Goal: Task Accomplishment & Management: Manage account settings

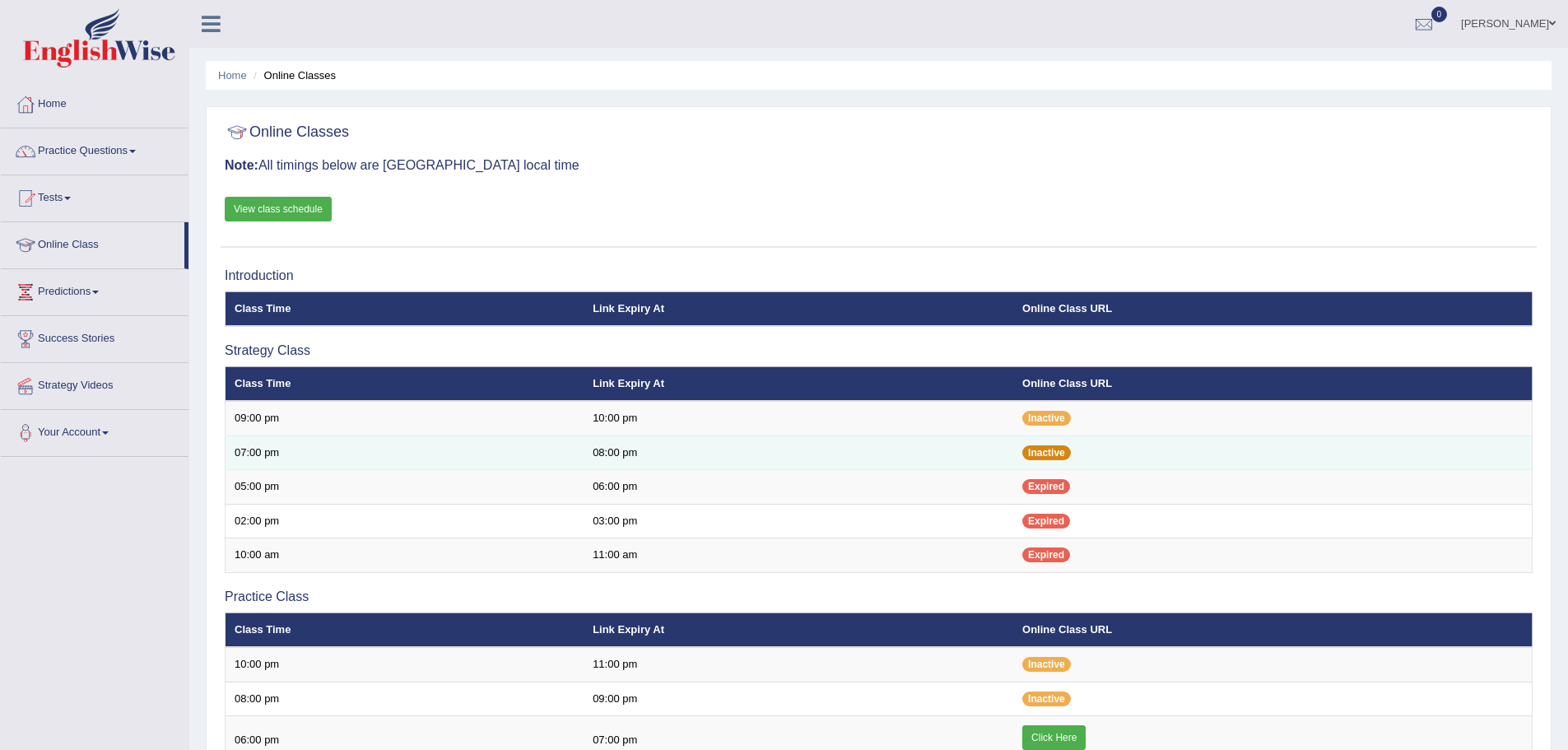
click at [1029, 456] on span "Inactive" at bounding box center [1047, 453] width 49 height 14
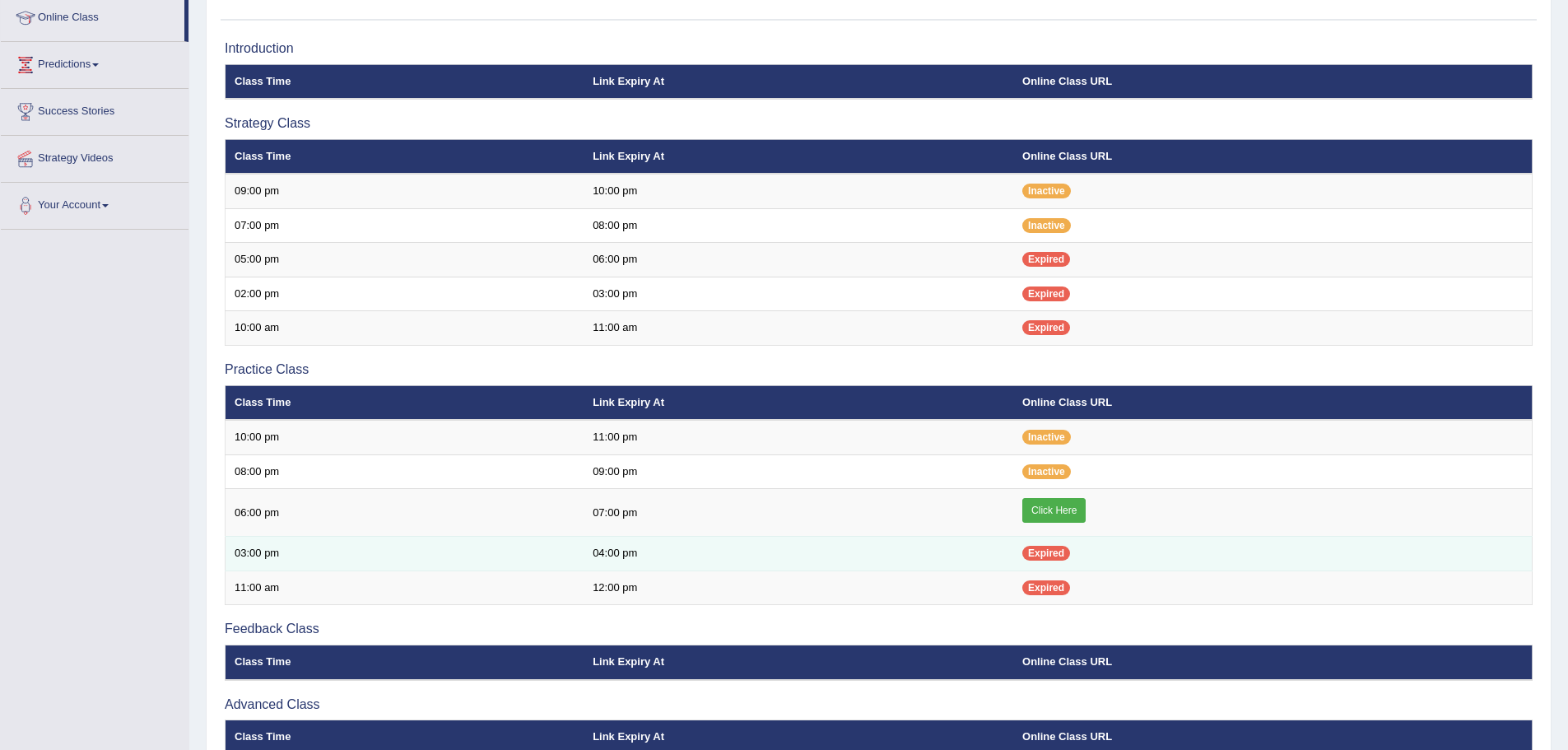
scroll to position [145, 0]
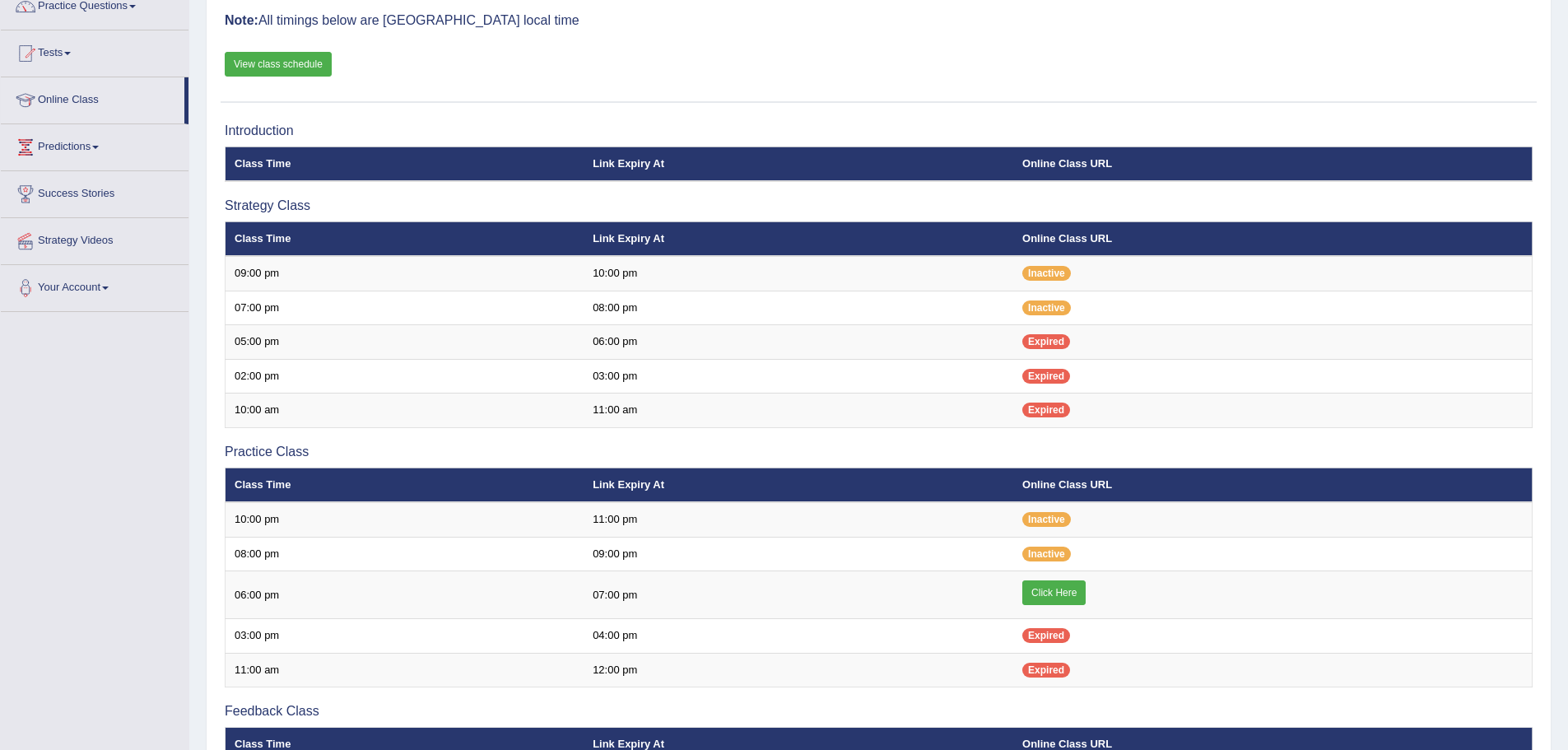
drag, startPoint x: 598, startPoint y: 58, endPoint x: 284, endPoint y: 61, distance: 314.0
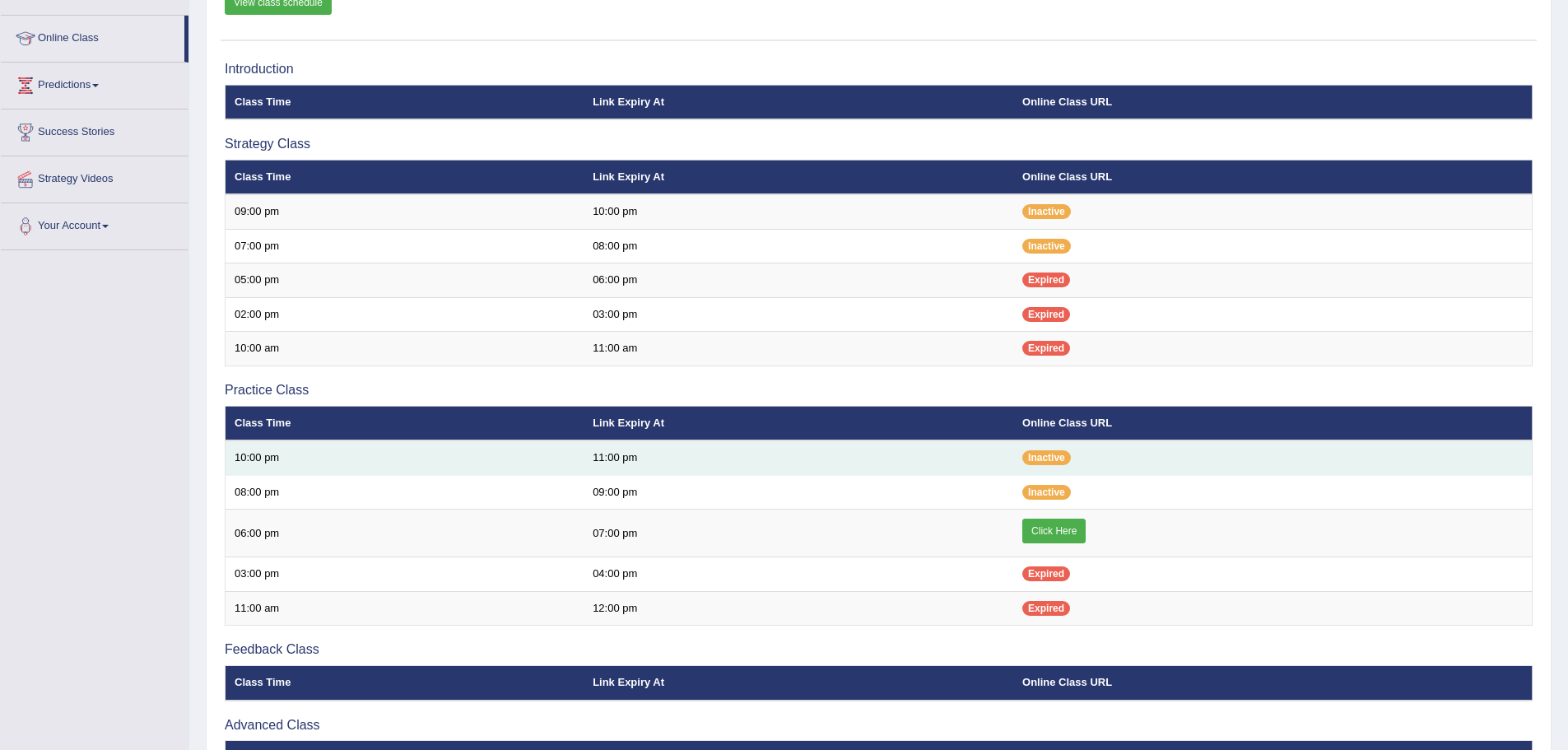
scroll to position [62, 0]
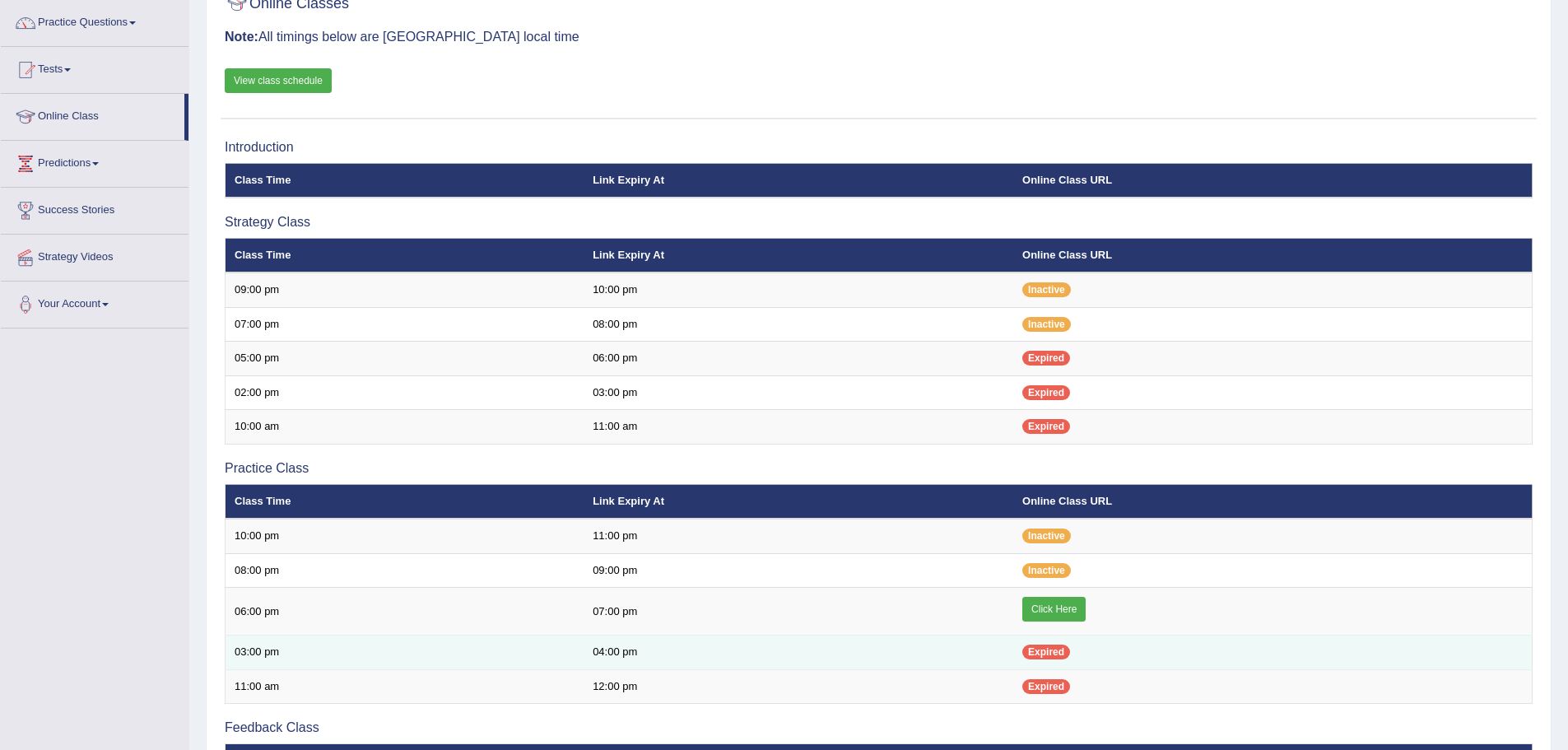
scroll to position [227, 0]
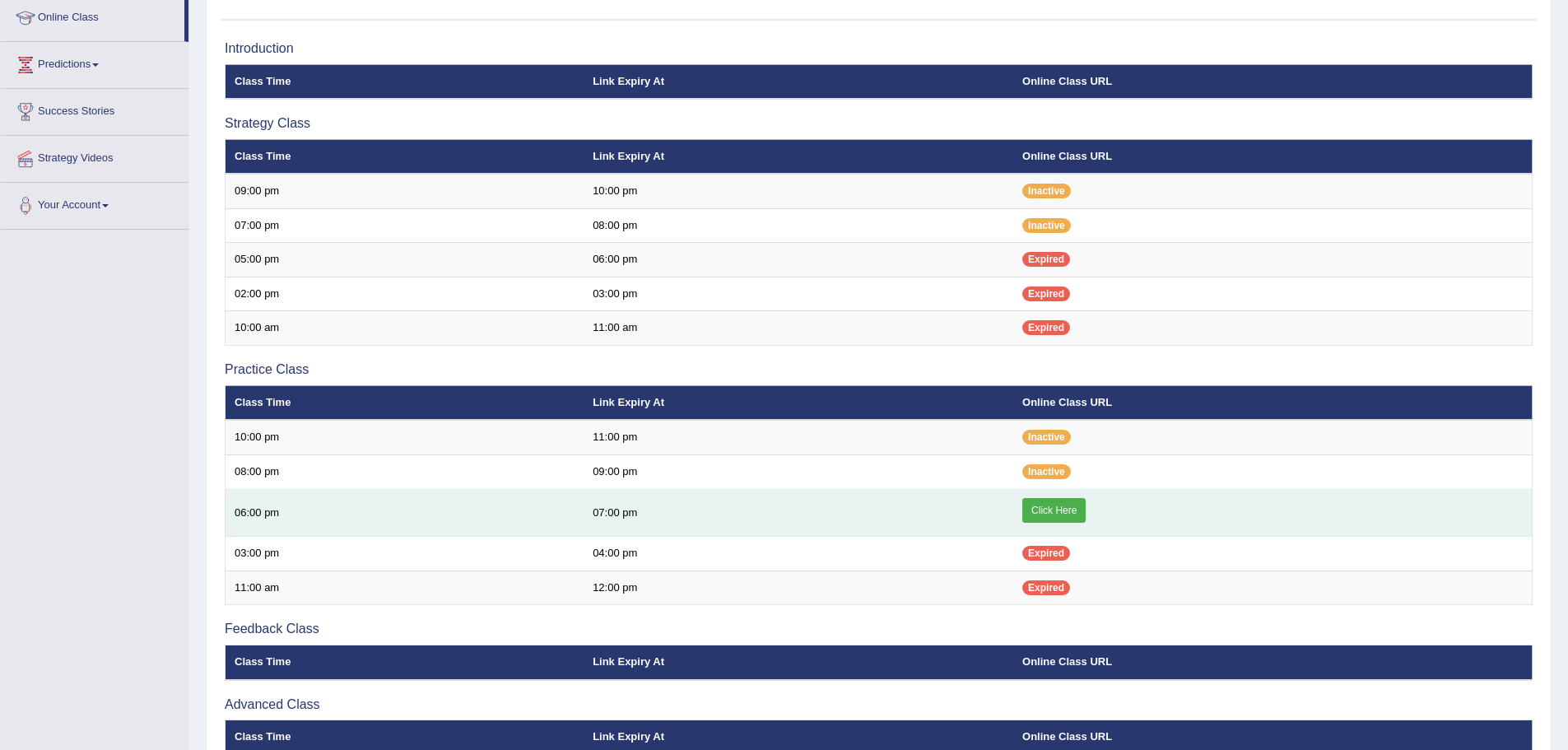
click at [1043, 515] on link "Click Here" at bounding box center [1054, 510] width 63 height 24
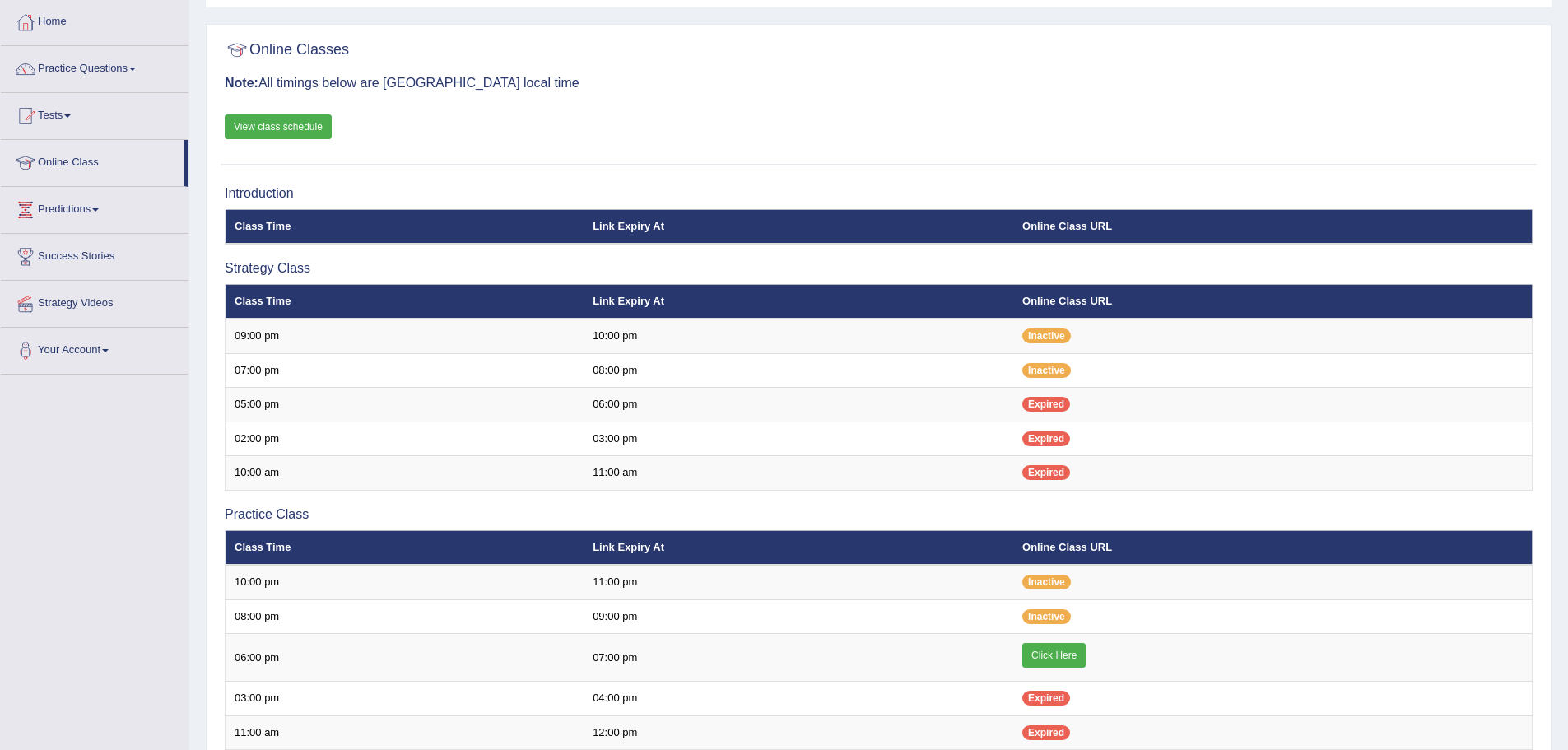
scroll to position [0, 0]
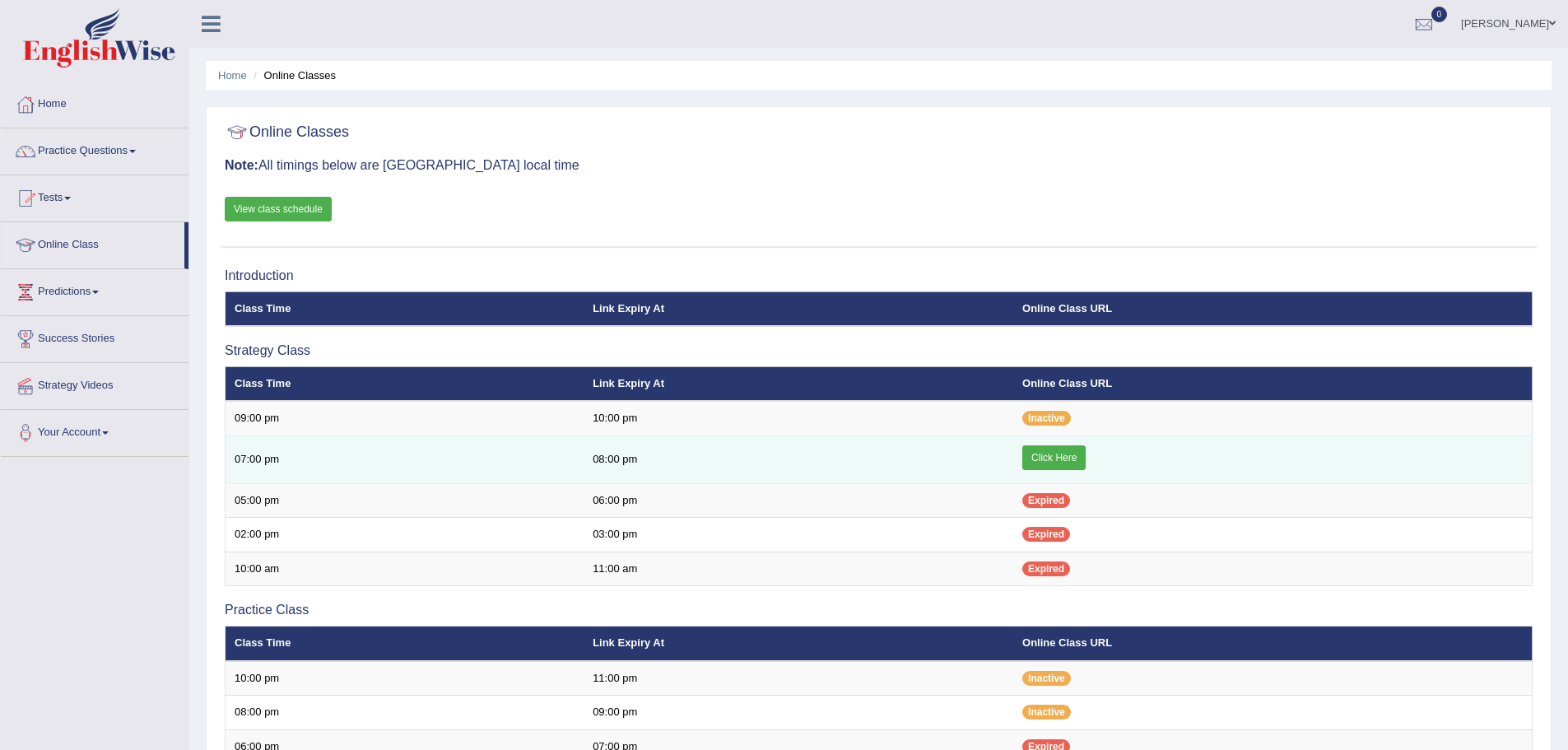
click at [1070, 447] on link "Click Here" at bounding box center [1054, 457] width 63 height 24
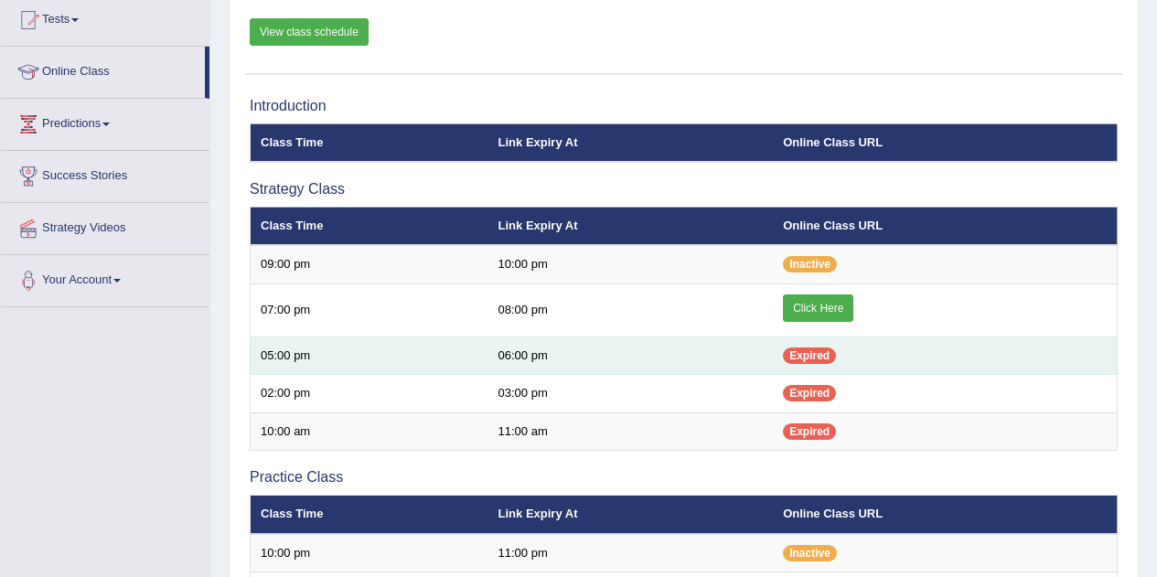
scroll to position [274, 0]
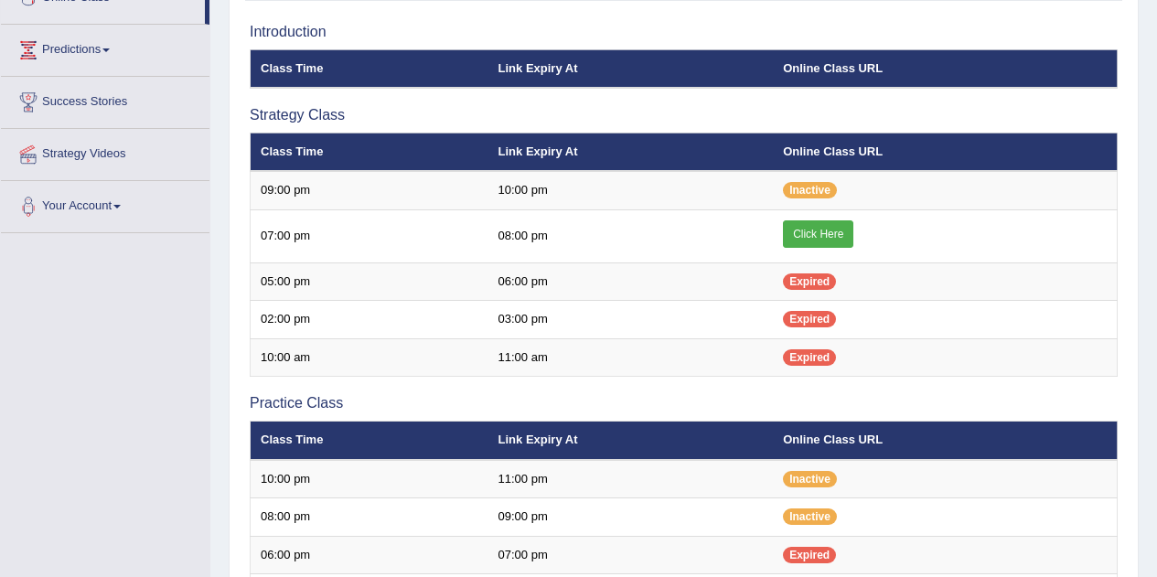
scroll to position [274, 0]
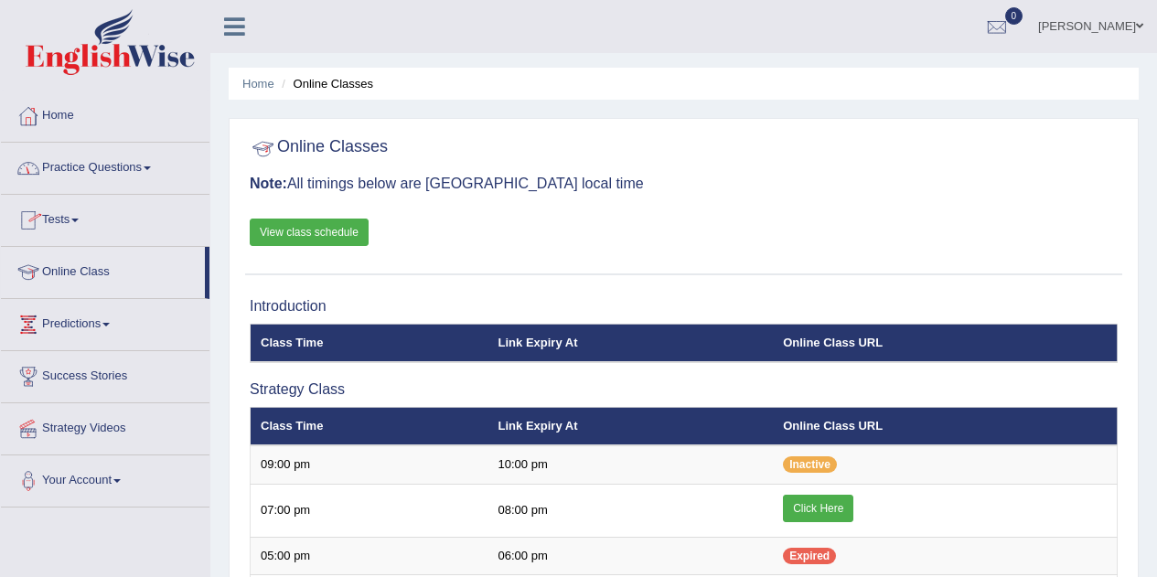
click at [1121, 20] on link "[PERSON_NAME]" at bounding box center [1090, 24] width 133 height 48
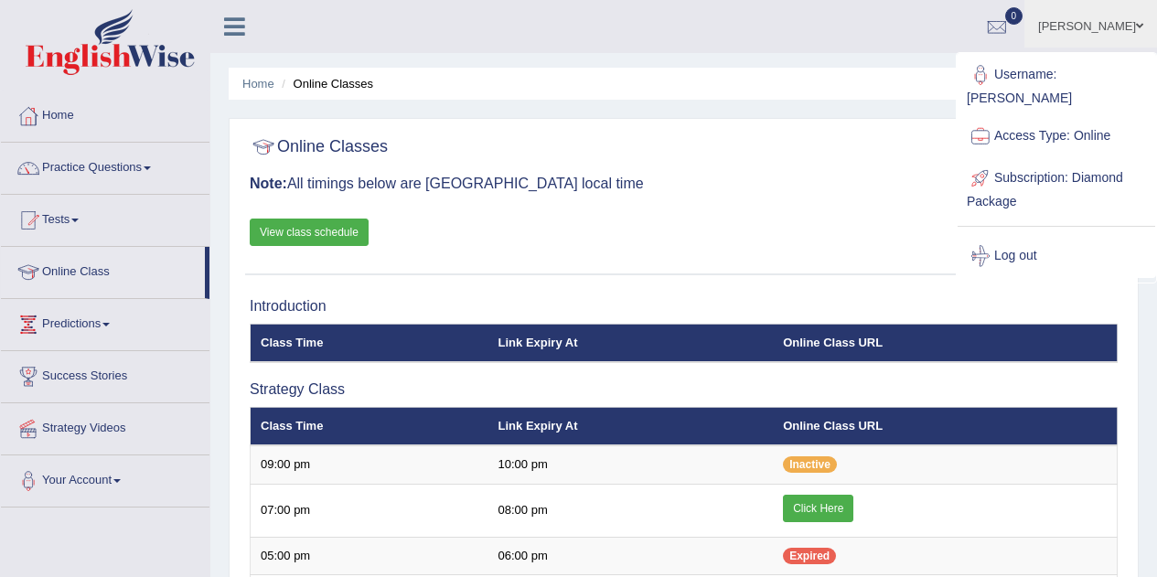
click at [241, 24] on icon at bounding box center [234, 27] width 21 height 24
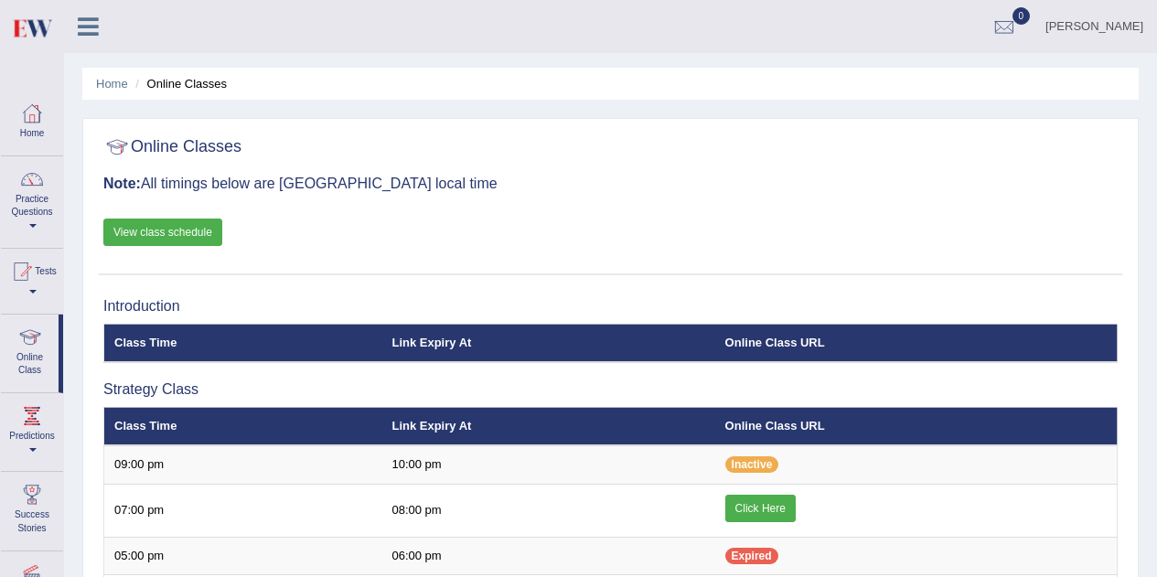
click at [85, 33] on icon at bounding box center [88, 27] width 21 height 24
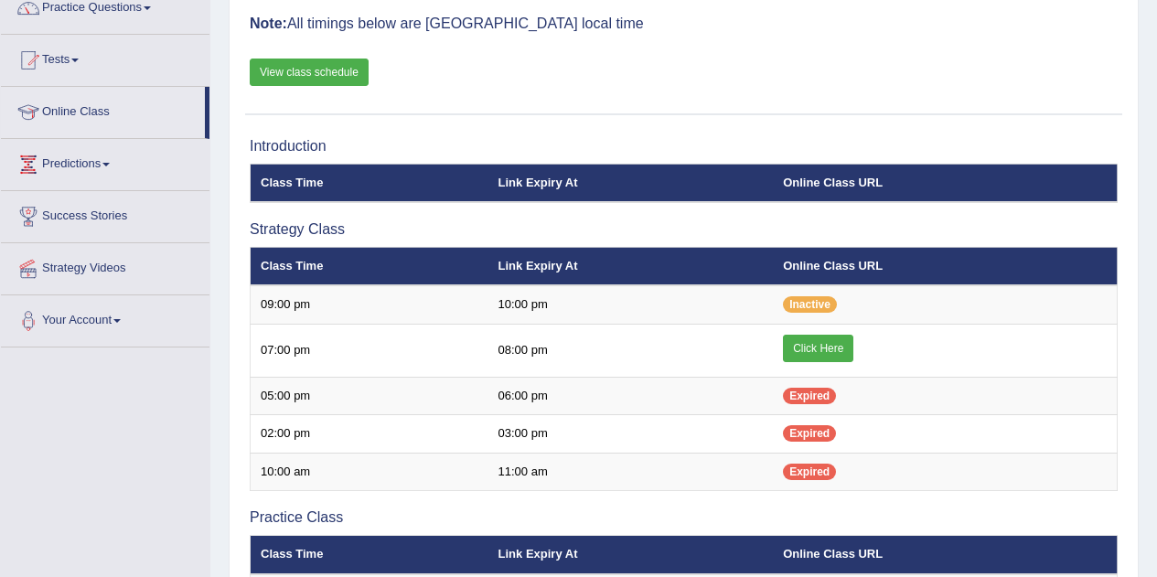
scroll to position [183, 0]
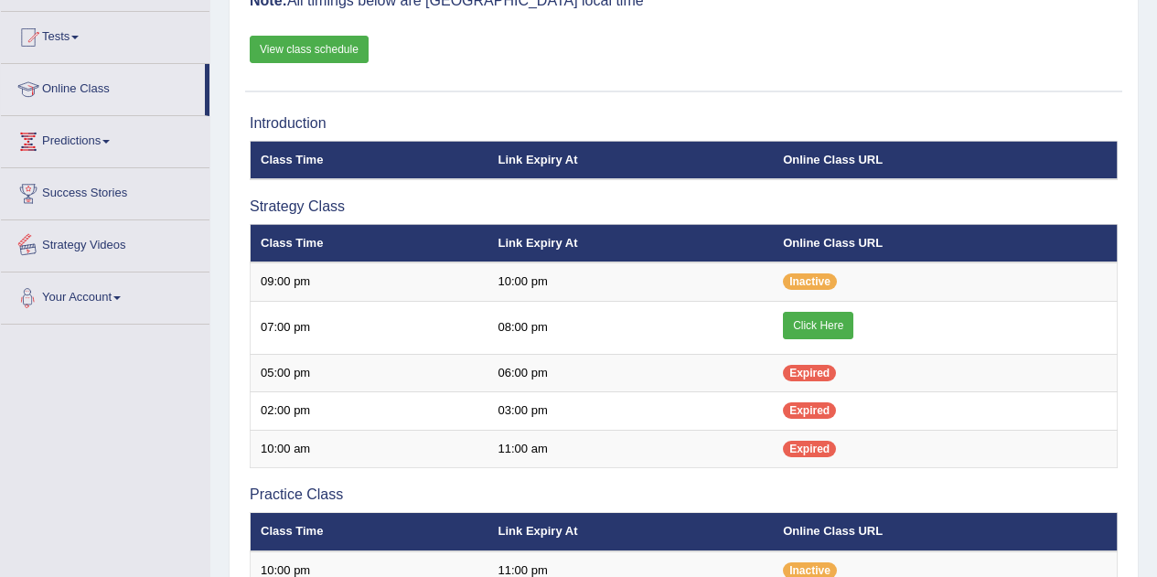
click at [86, 301] on link "Your Account" at bounding box center [105, 295] width 208 height 46
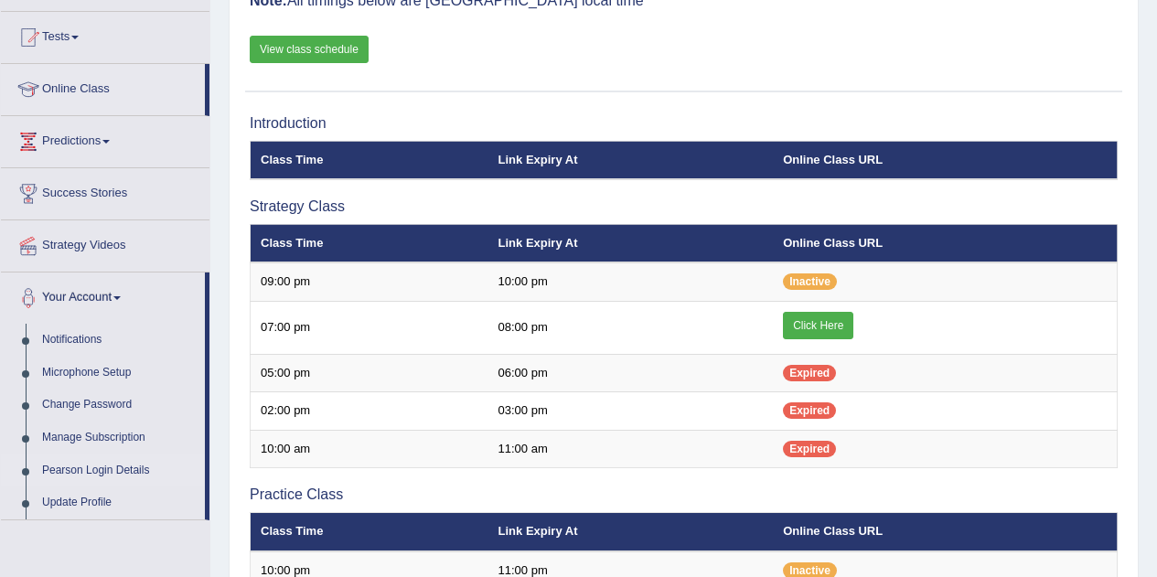
click at [114, 470] on link "Pearson Login Details" at bounding box center [119, 470] width 171 height 33
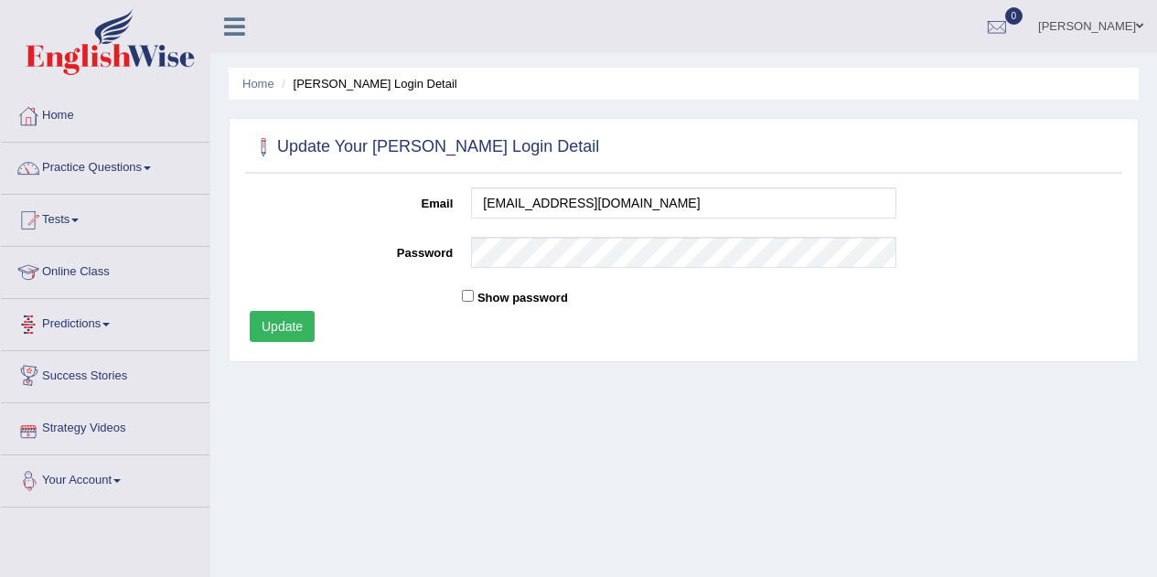
click at [68, 477] on link "Your Account" at bounding box center [105, 478] width 208 height 46
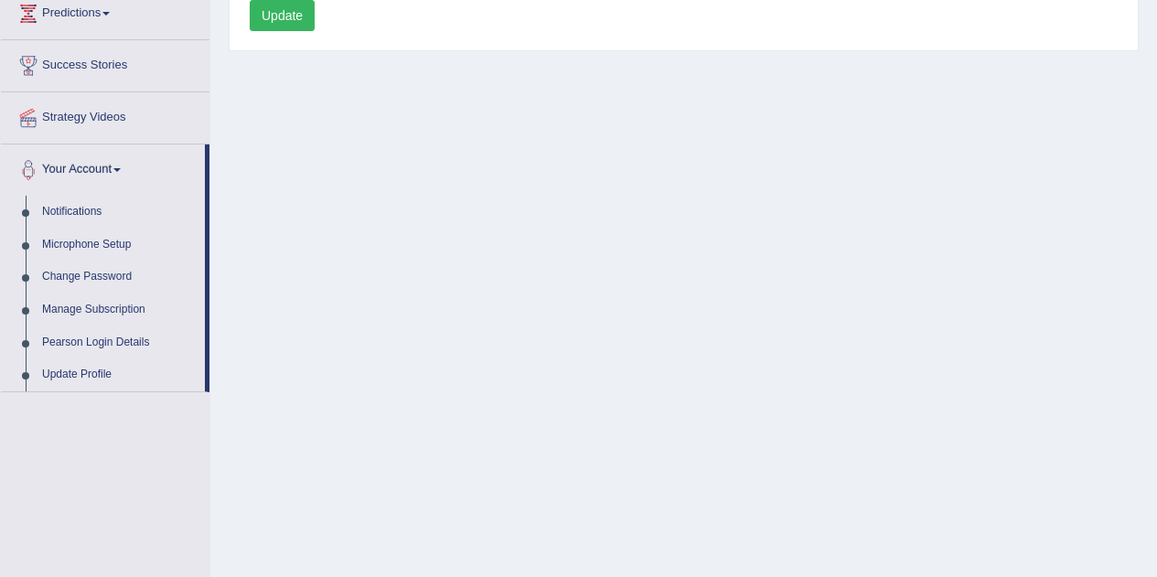
scroll to position [366, 0]
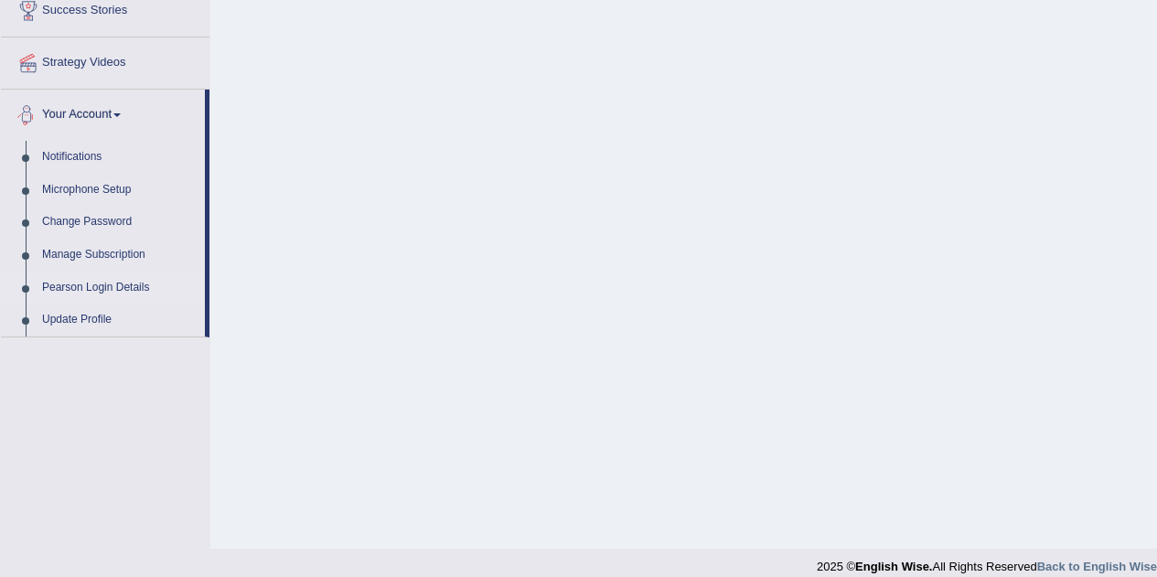
click at [130, 289] on link "Pearson Login Details" at bounding box center [119, 288] width 171 height 33
